Goal: Browse casually

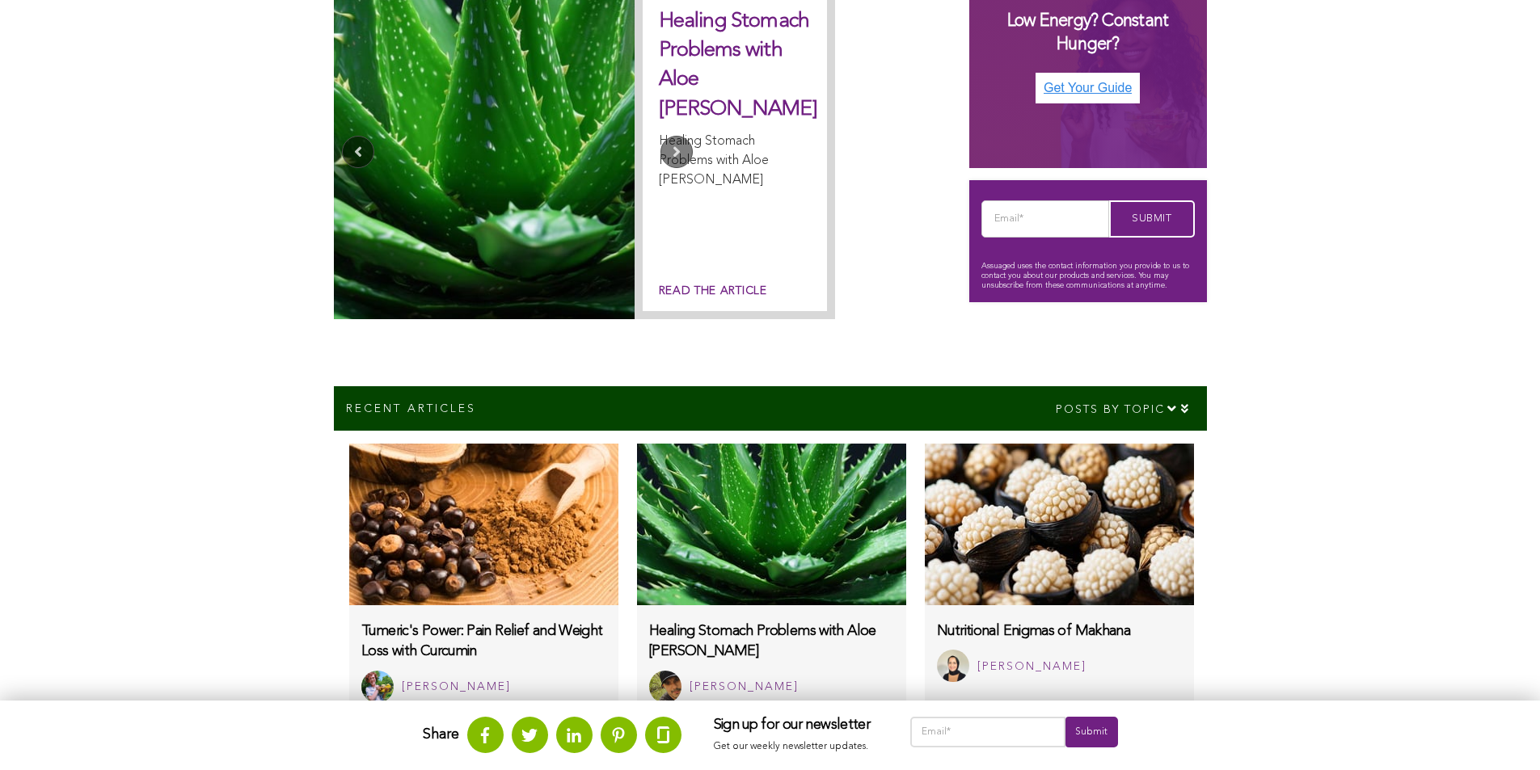
scroll to position [324, 0]
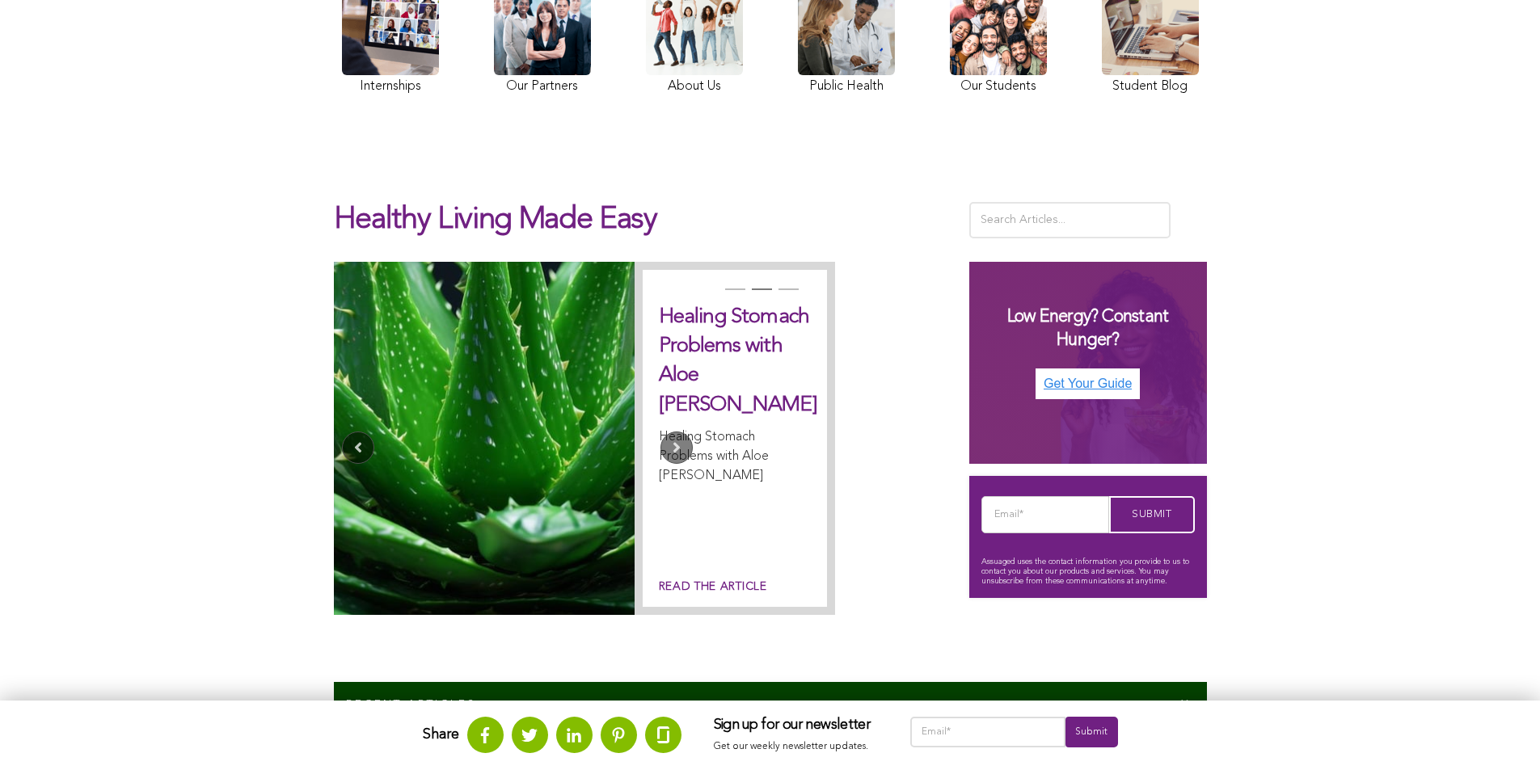
click at [342, 74] on link at bounding box center [390, 38] width 97 height 120
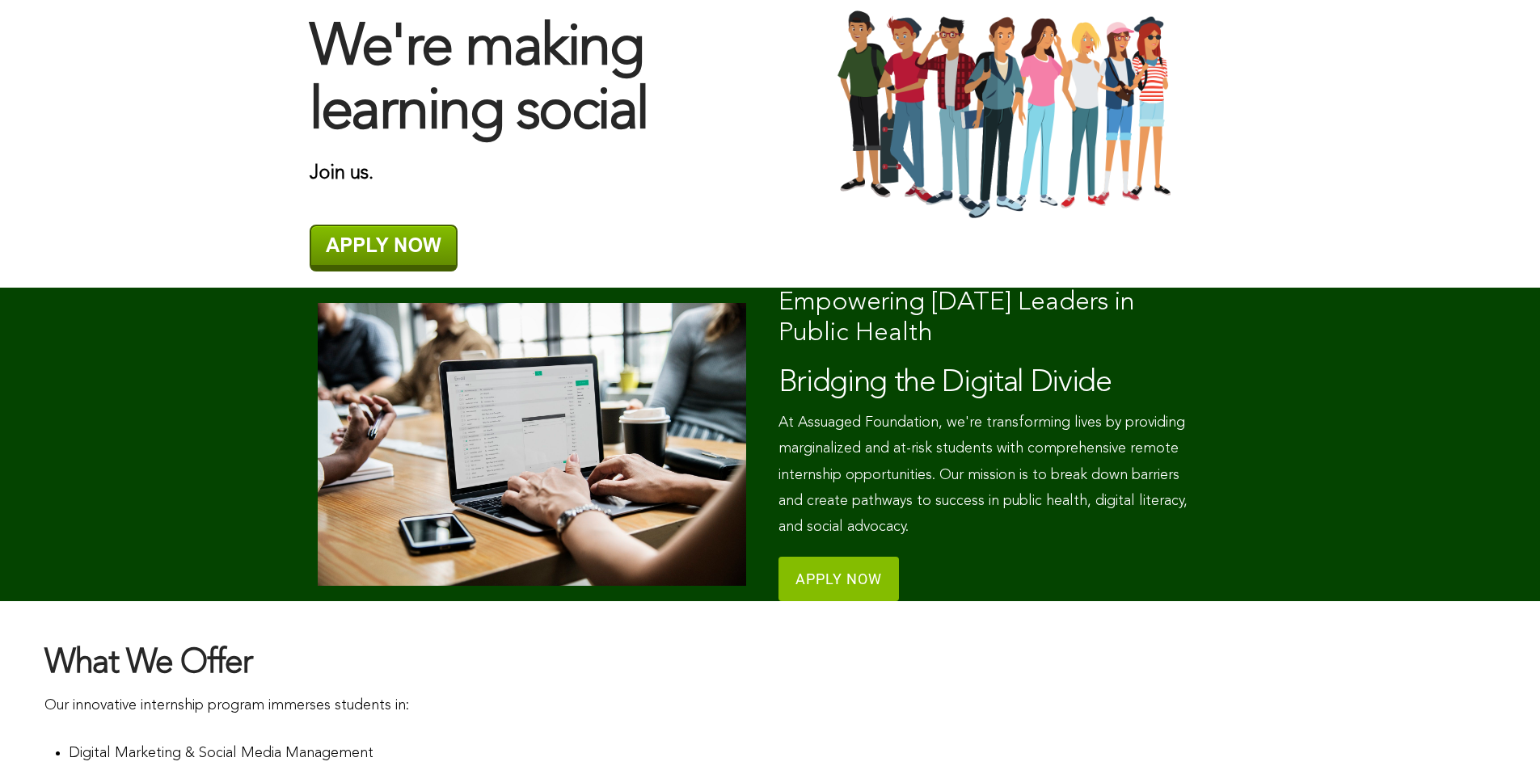
scroll to position [145, 0]
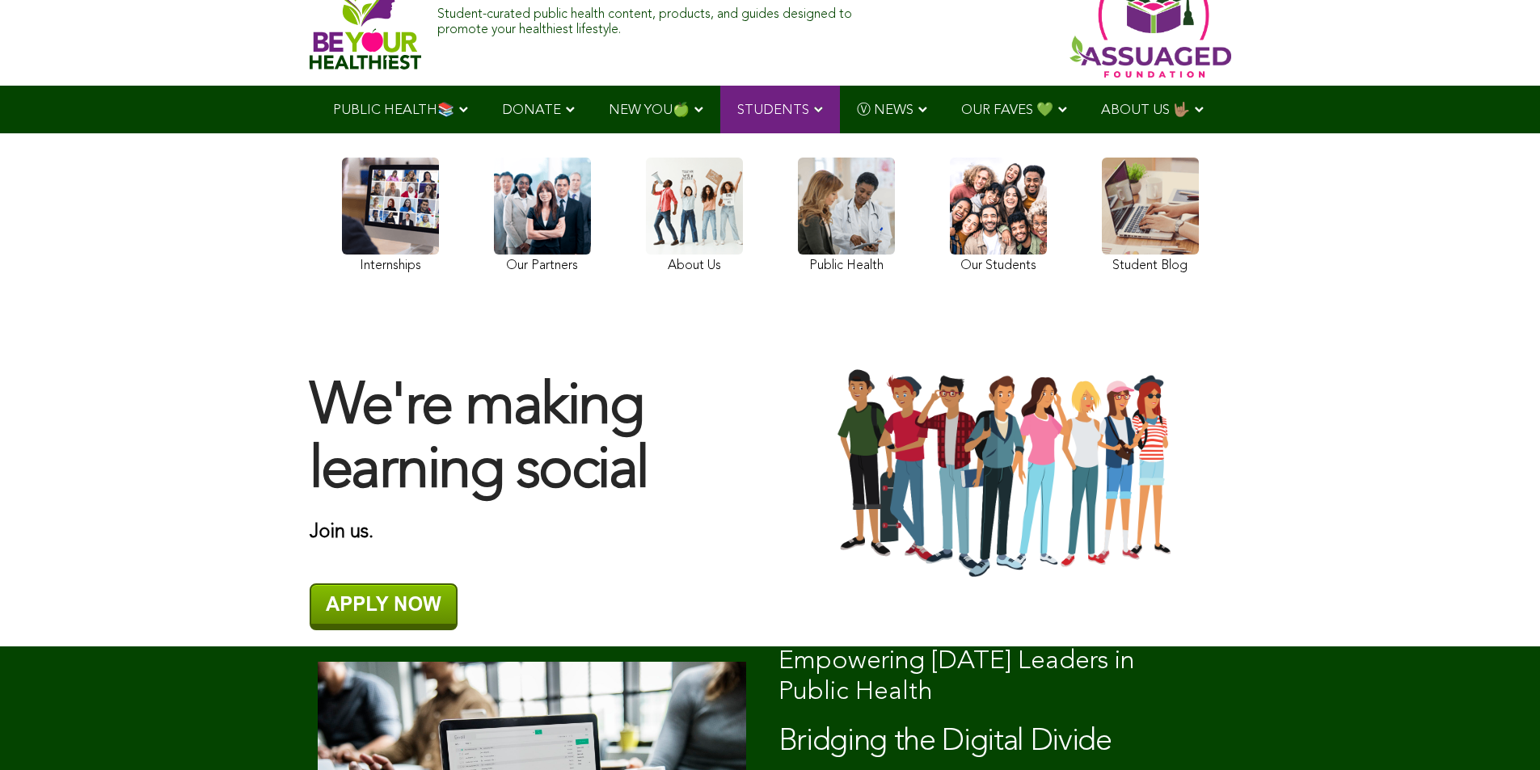
click at [310, 18] on img at bounding box center [366, 18] width 112 height 103
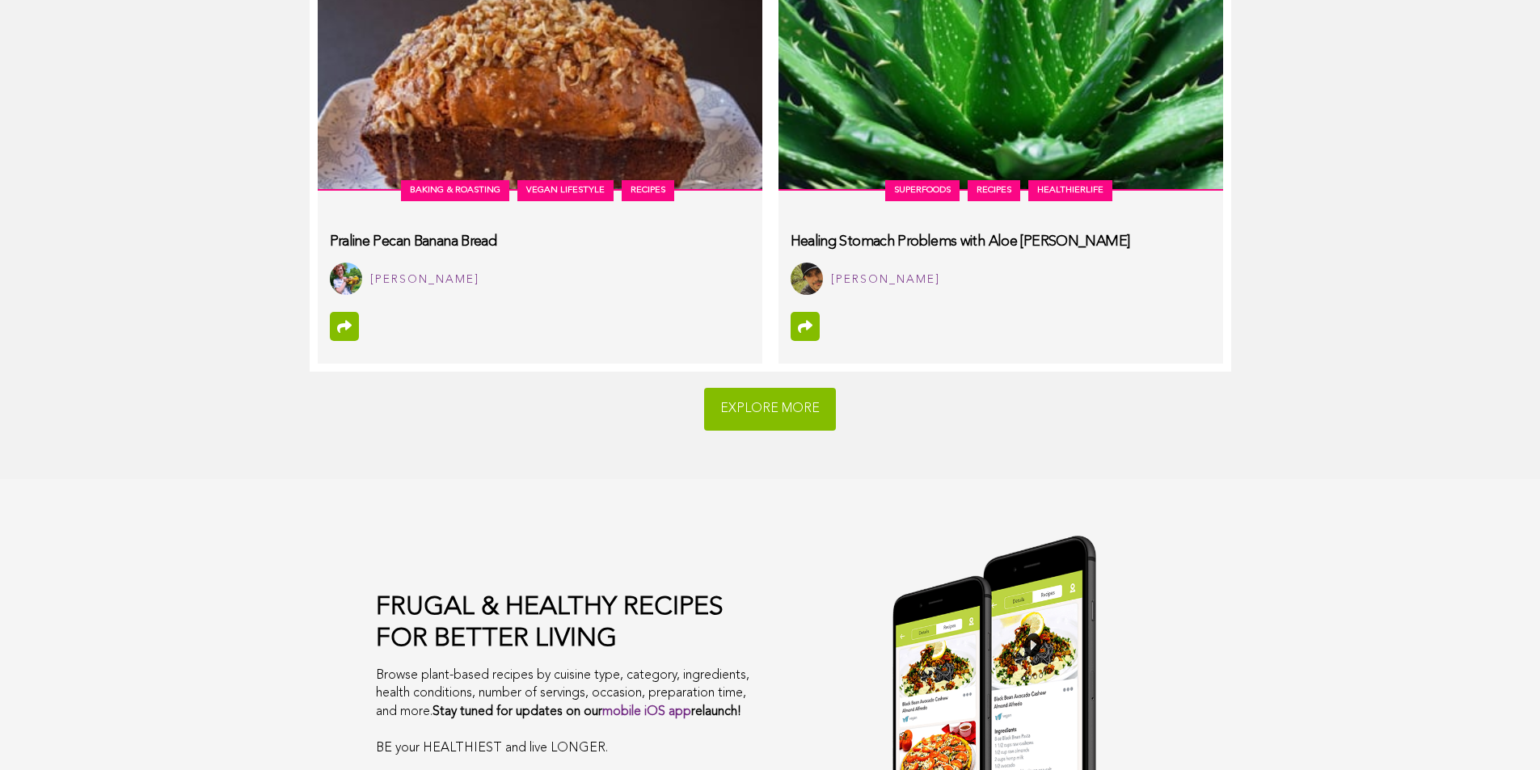
scroll to position [9361, 0]
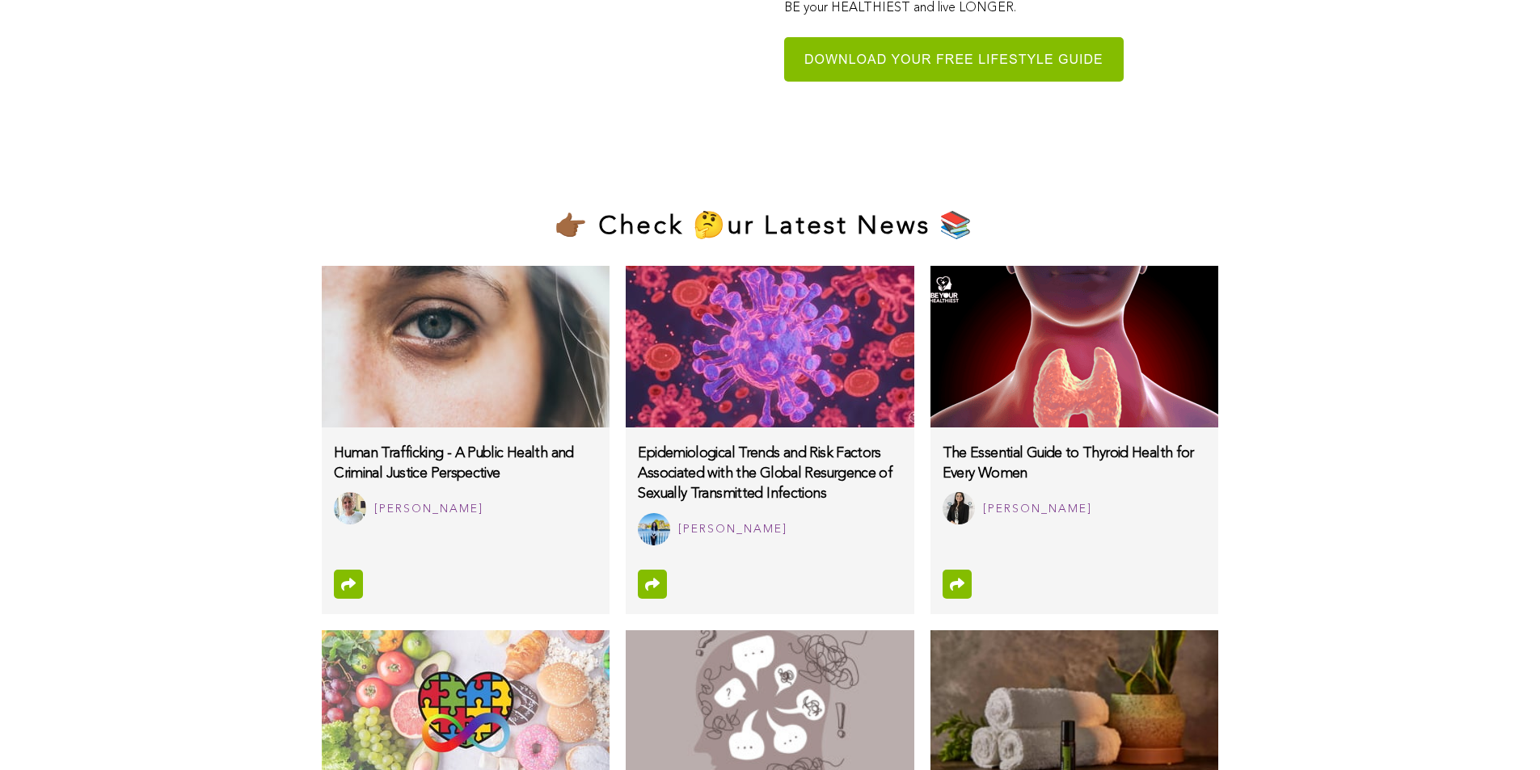
scroll to position [10429, 0]
